Goal: Transaction & Acquisition: Register for event/course

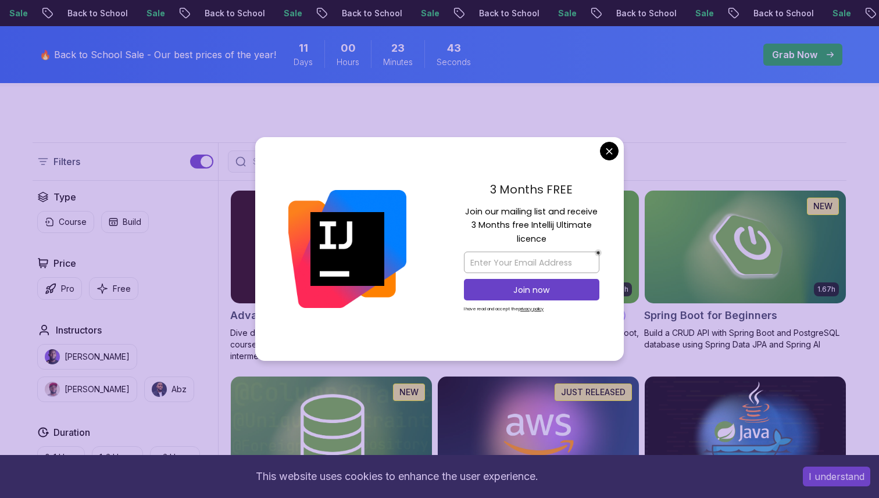
scroll to position [163, 0]
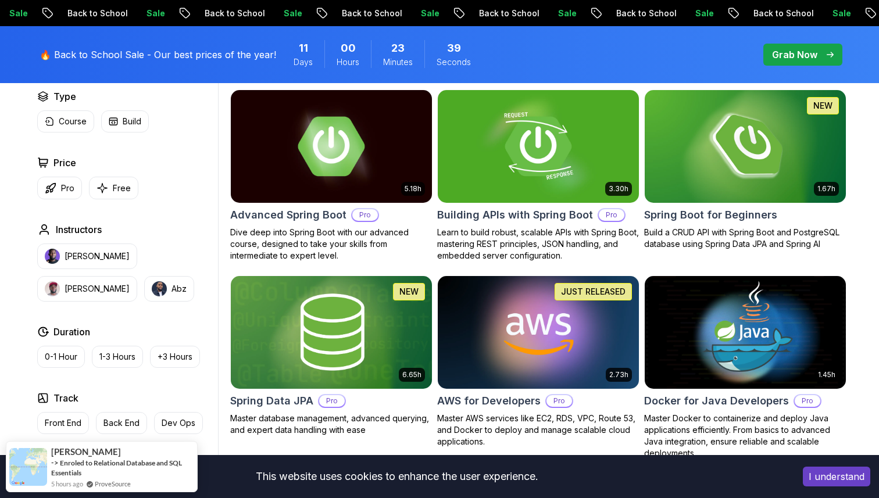
scroll to position [349, 0]
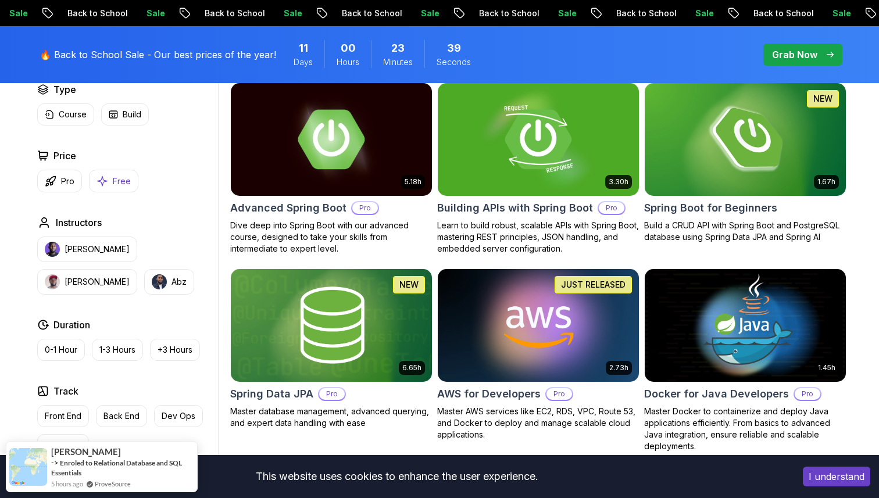
click at [110, 189] on button "Free" at bounding box center [113, 181] width 49 height 23
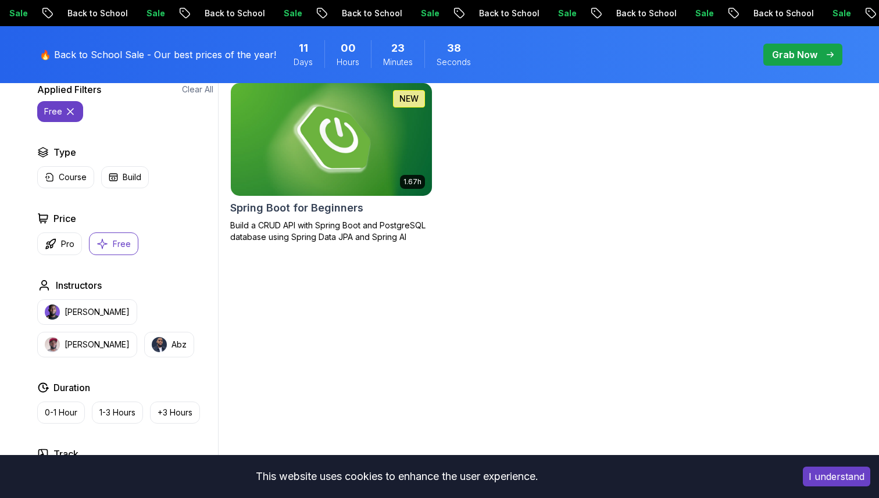
click at [293, 186] on img at bounding box center [330, 139] width 211 height 118
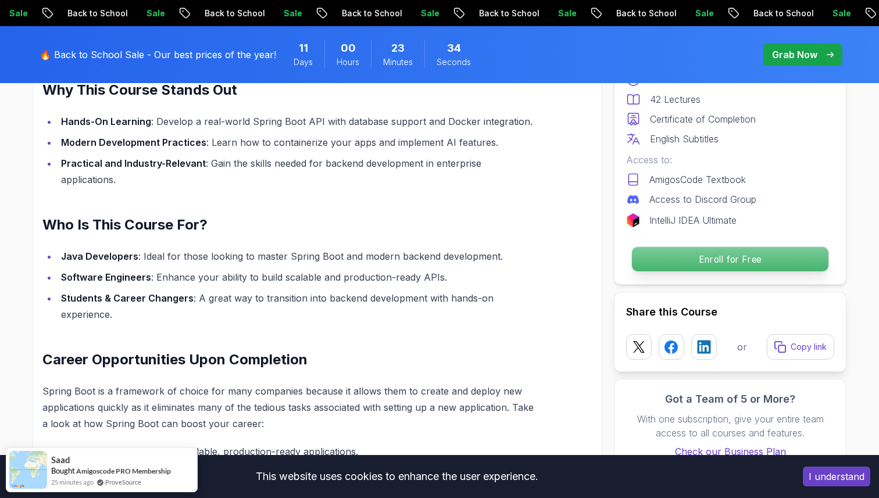
click at [653, 266] on p "Enroll for Free" at bounding box center [730, 259] width 196 height 24
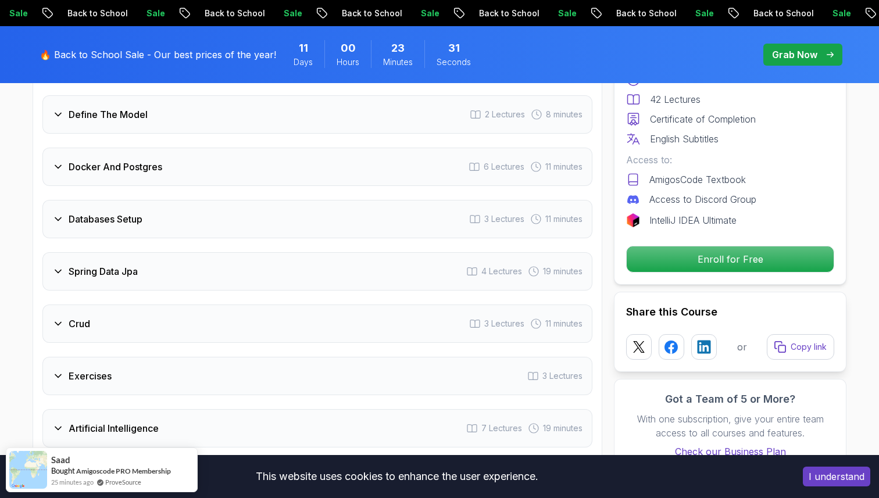
click at [135, 264] on h3 "Spring Data Jpa" at bounding box center [103, 271] width 69 height 14
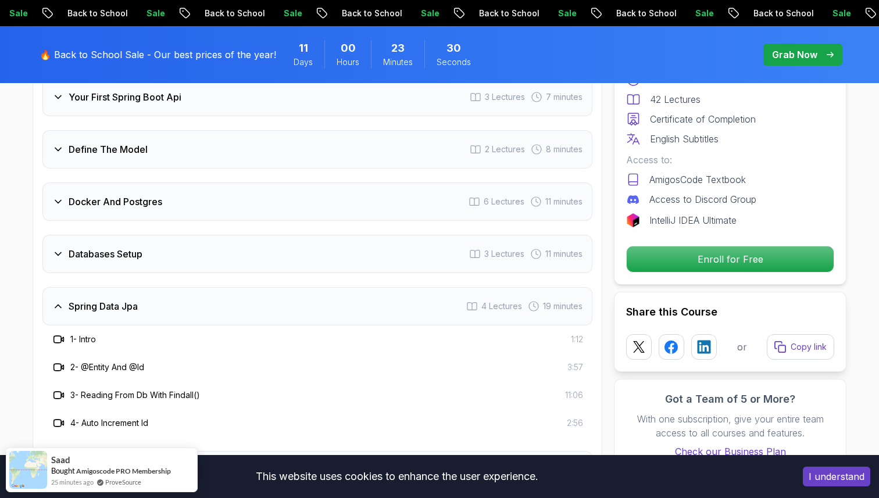
scroll to position [1692, 0]
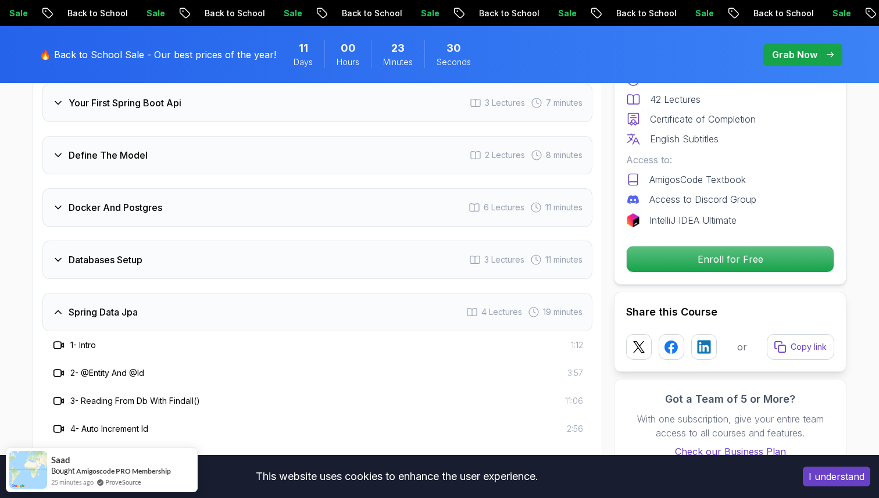
click at [127, 241] on div "Databases Setup 3 Lectures 11 minutes" at bounding box center [317, 260] width 550 height 38
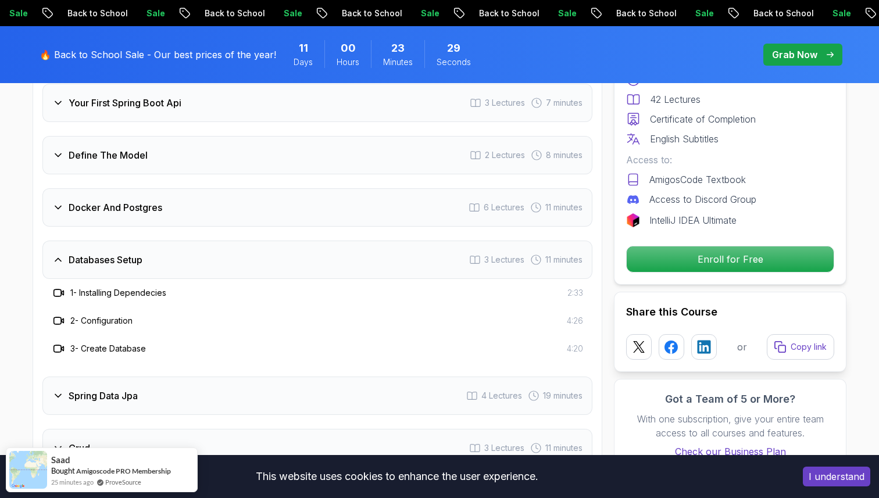
click at [131, 200] on h3 "Docker And Postgres" at bounding box center [116, 207] width 94 height 14
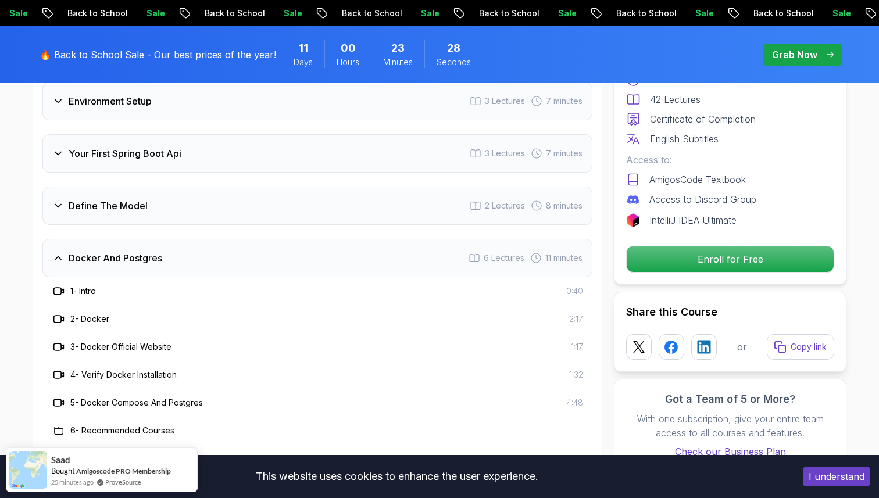
click at [131, 199] on h3 "Define The Model" at bounding box center [108, 206] width 79 height 14
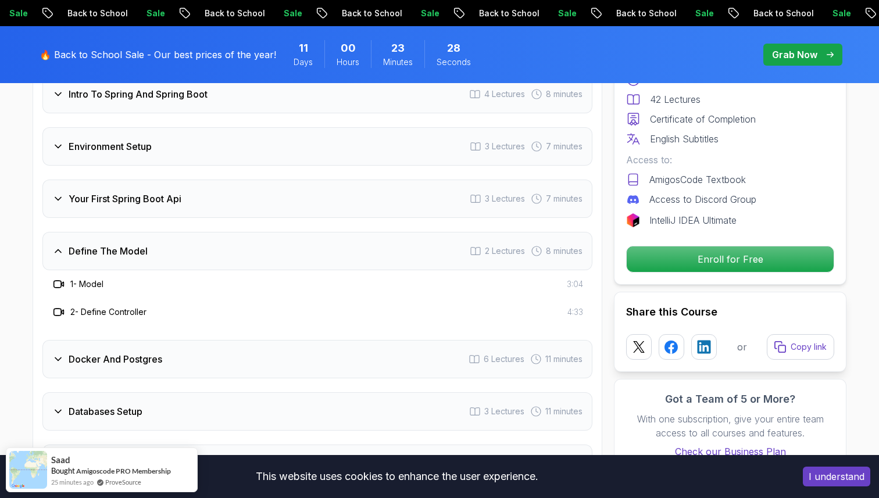
scroll to position [1595, 0]
click at [134, 193] on h3 "Your First Spring Boot Api" at bounding box center [125, 200] width 113 height 14
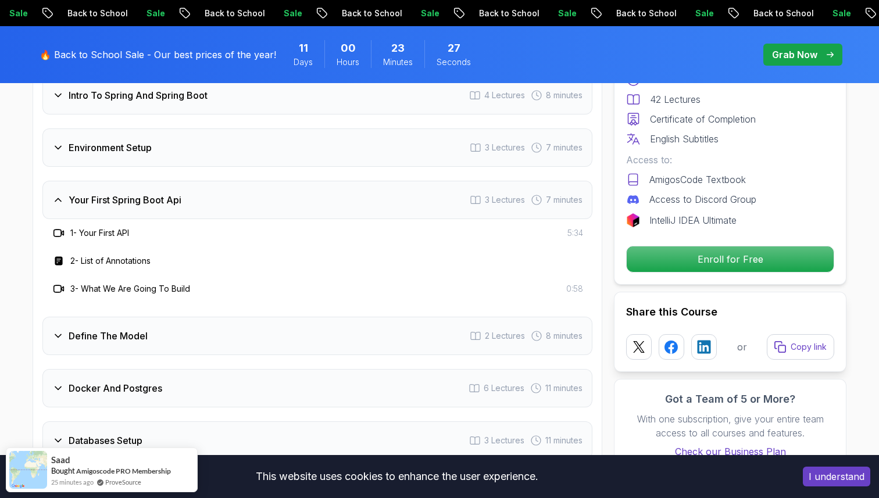
click at [139, 141] on h3 "Environment Setup" at bounding box center [110, 148] width 83 height 14
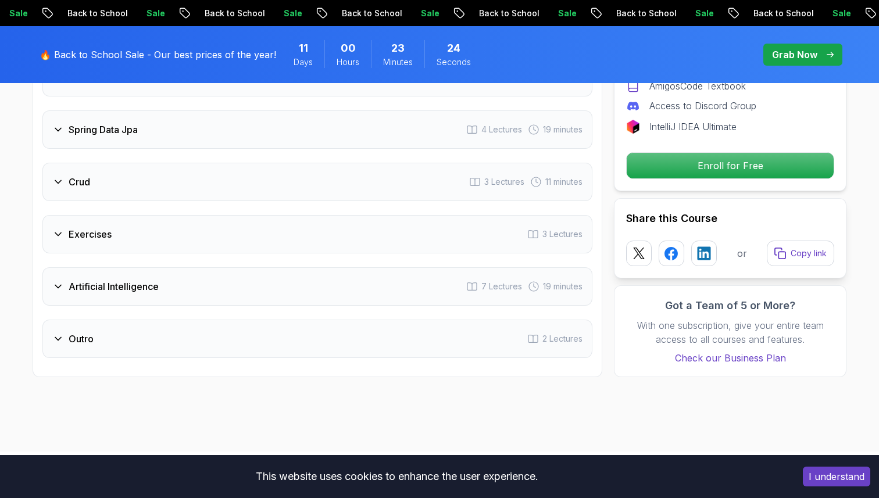
click at [159, 267] on div "Artificial Intelligence 7 Lectures 19 minutes" at bounding box center [317, 286] width 550 height 38
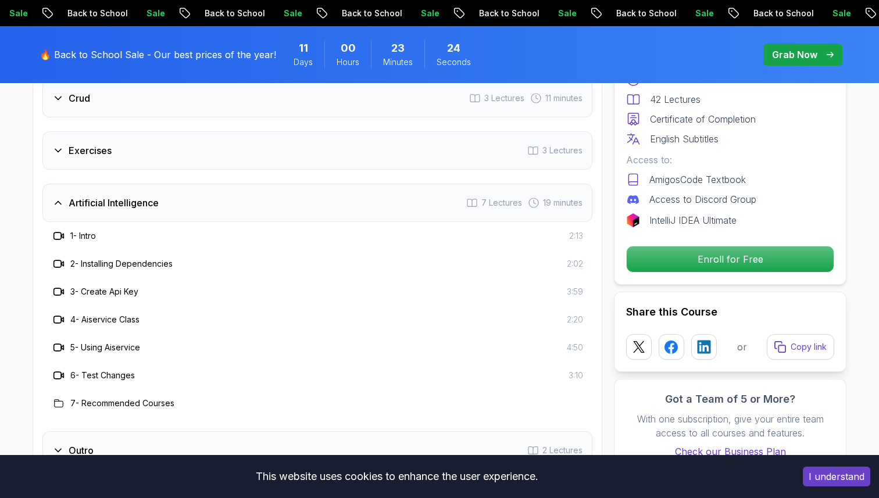
scroll to position [1874, 0]
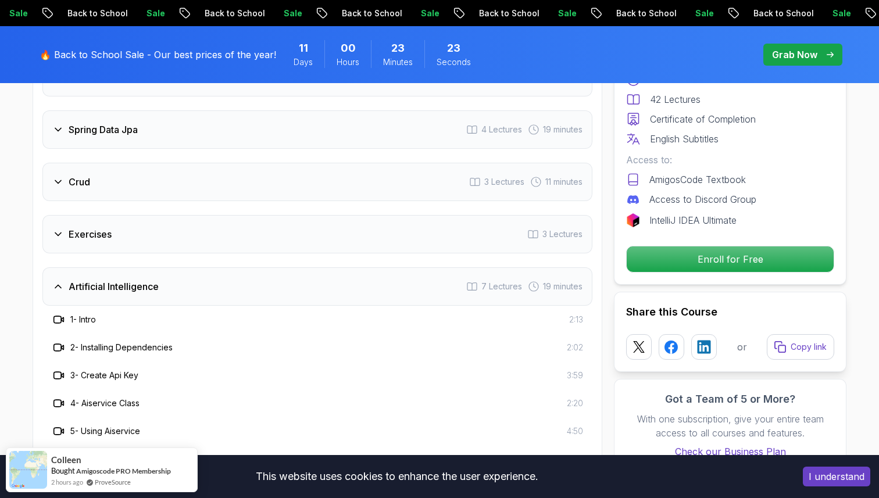
click at [167, 215] on div "Exercises 3 Lectures" at bounding box center [317, 234] width 550 height 38
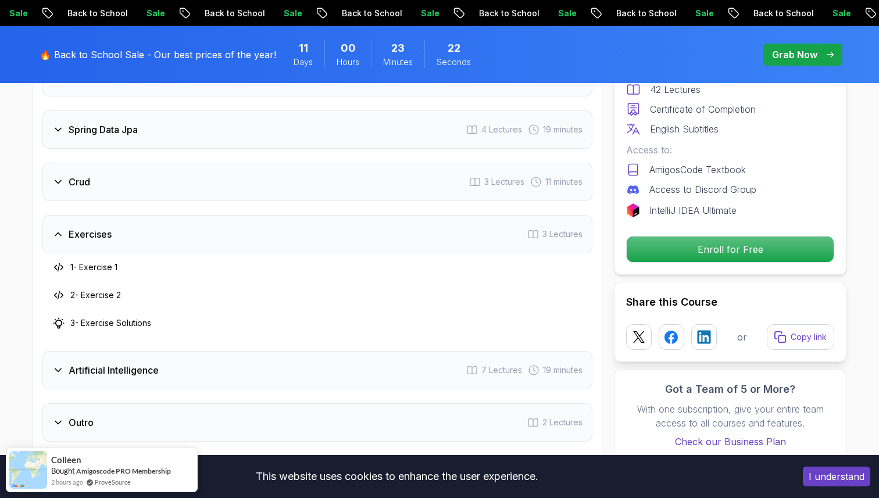
click at [174, 185] on div "Intro 2 Lectures Intro To Spring And Spring Boot 4 Lectures 8 minutes Environme…" at bounding box center [317, 92] width 550 height 697
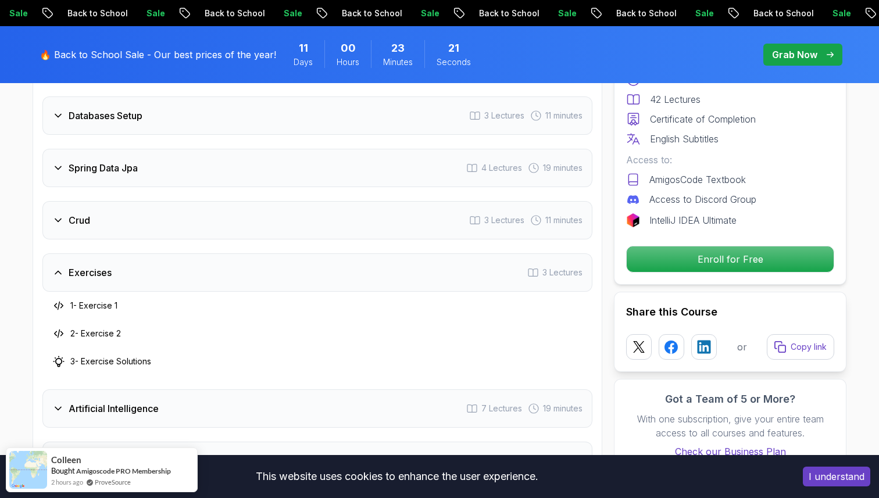
scroll to position [1831, 0]
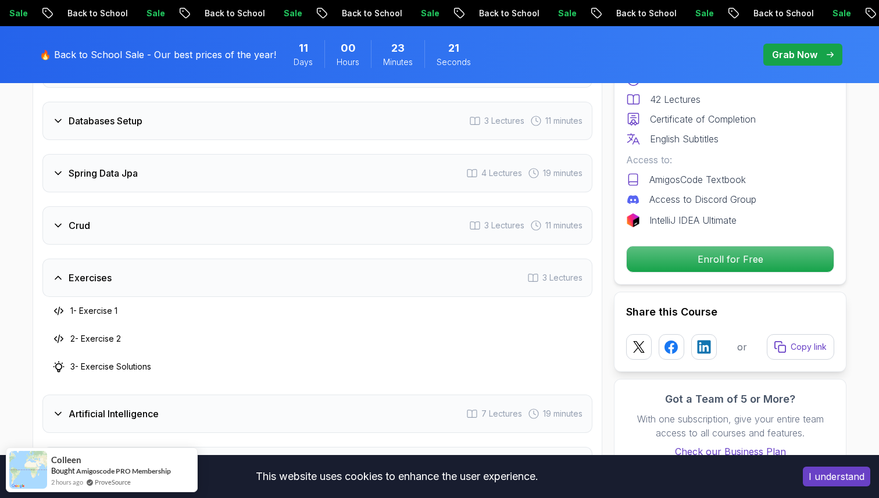
click at [174, 187] on div "Intro 2 Lectures Intro To Spring And Spring Boot 4 Lectures 8 minutes Environme…" at bounding box center [317, 136] width 550 height 697
click at [174, 160] on div "Spring Data Jpa 4 Lectures 19 minutes" at bounding box center [317, 173] width 550 height 38
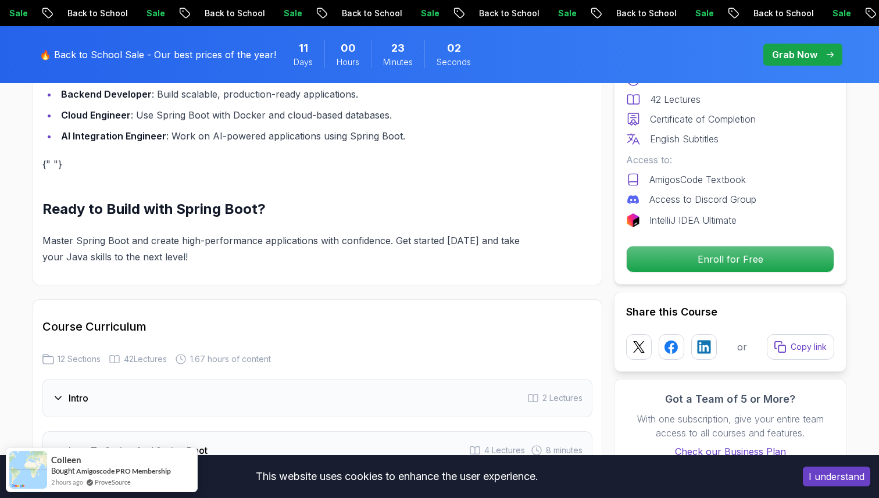
scroll to position [1245, 0]
